Goal: Information Seeking & Learning: Understand process/instructions

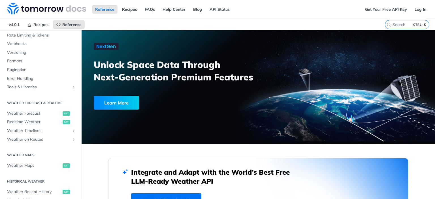
scroll to position [28, 0]
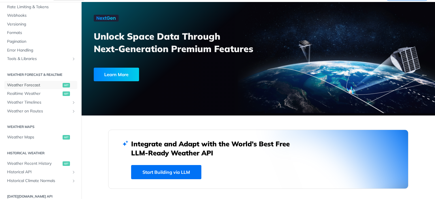
click at [34, 84] on span "Weather Forecast" at bounding box center [34, 85] width 54 height 6
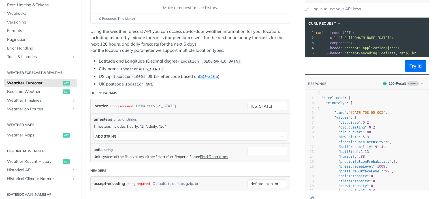
scroll to position [57, 0]
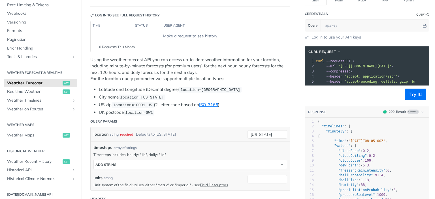
click at [325, 49] on span "cURL Request" at bounding box center [321, 51] width 27 height 5
click at [258, 74] on p "Using the weather forecast API you can access up-to-date weather information fo…" at bounding box center [190, 69] width 200 height 25
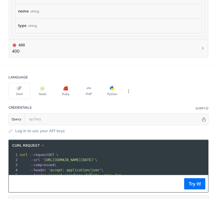
scroll to position [595, 0]
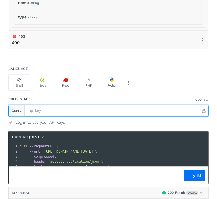
click at [42, 112] on input "text" at bounding box center [113, 110] width 175 height 11
paste input "3PkJwOV8gwB3i1sLxwYeugJmPByRD8uh"
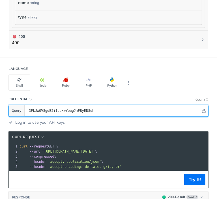
type input "3PkJwOV8gwB3i1sLxwYeugJmPByRD8uh"
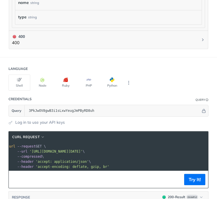
scroll to position [0, 0]
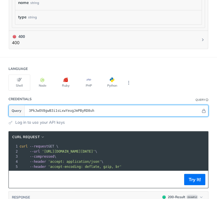
drag, startPoint x: 87, startPoint y: 106, endPoint x: -22, endPoint y: 113, distance: 109.0
click at [0, 113] on html "Jump to Content Reference Recipes FAQs Help Center Blog API Status Recipes Refe…" at bounding box center [108, 99] width 217 height 199
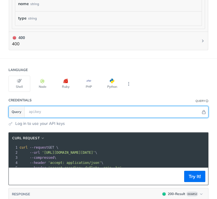
scroll to position [623, 0]
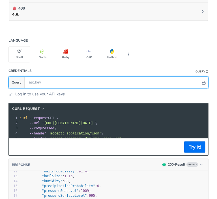
paste input "3PkJwOV8gwB3i1sLxwYeugJmPByRD8uh"
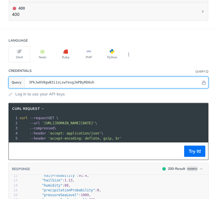
type input "3PkJwOV8gwB3i1sLxwYeugJmPByRD8uh"
